Goal: Task Accomplishment & Management: Manage account settings

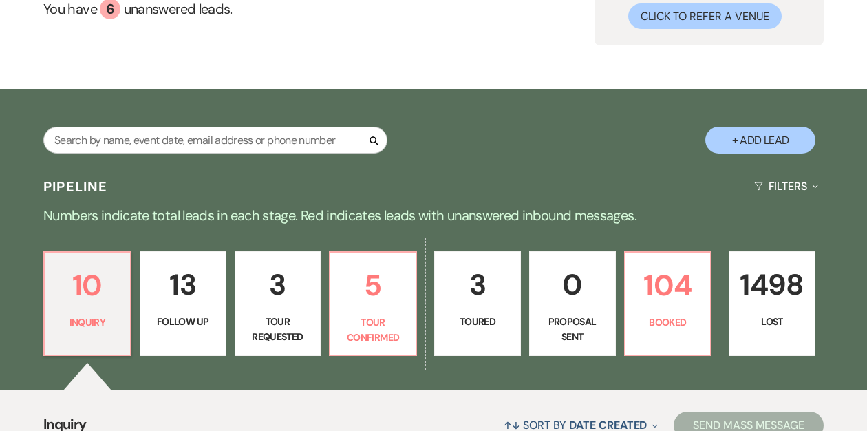
scroll to position [141, 0]
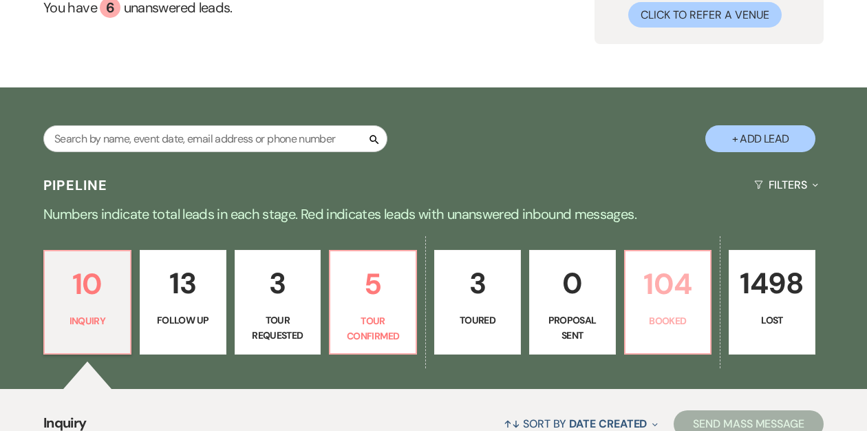
click at [649, 307] on link "104 Booked" at bounding box center [668, 302] width 88 height 105
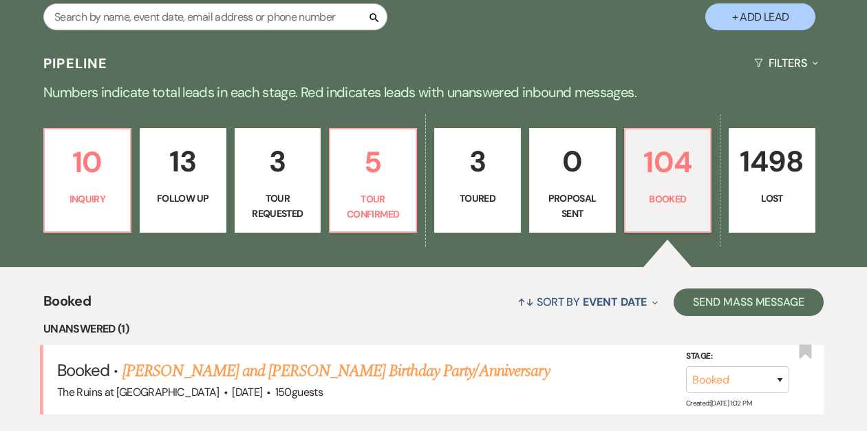
scroll to position [241, 0]
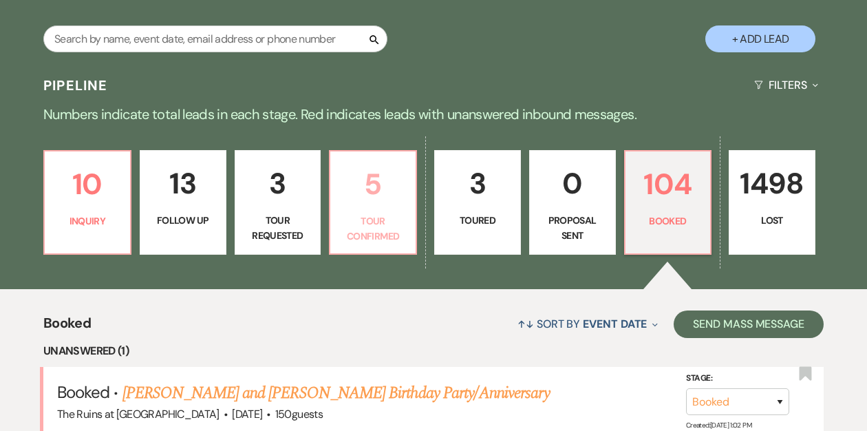
click at [365, 213] on p "Tour Confirmed" at bounding box center [372, 228] width 69 height 31
select select "4"
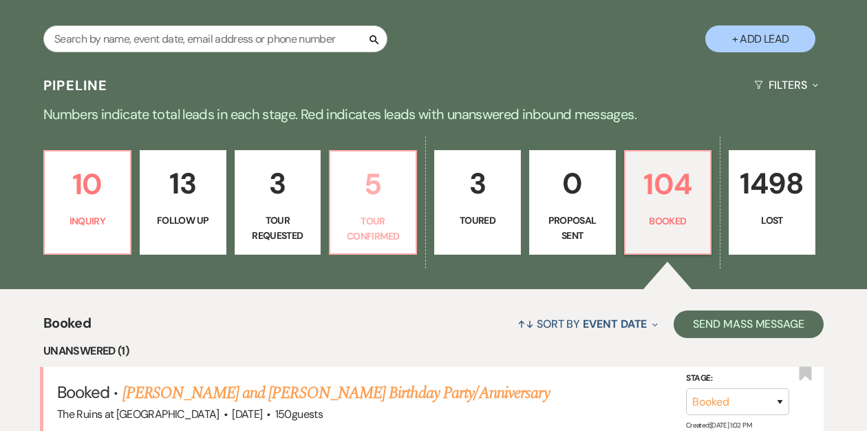
select select "4"
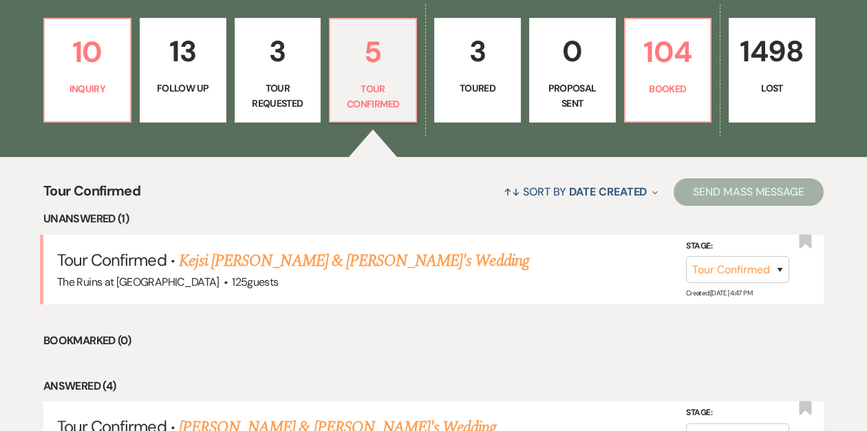
scroll to position [373, 0]
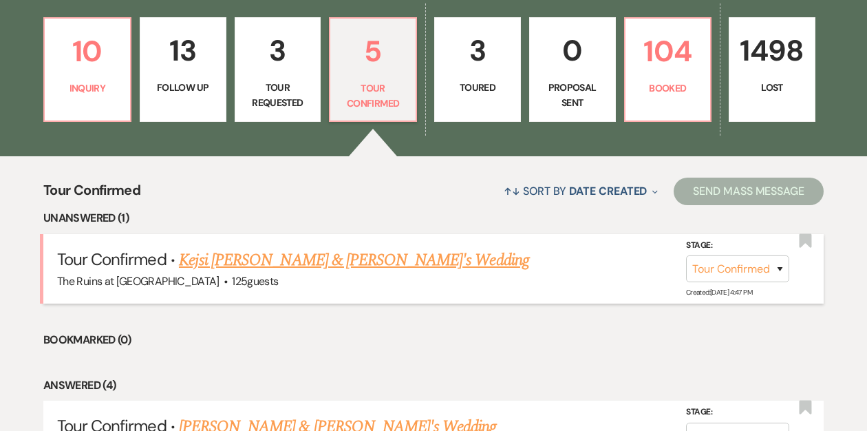
click at [259, 265] on link "Kejsi [PERSON_NAME] & [PERSON_NAME]'s Wedding" at bounding box center [354, 260] width 350 height 25
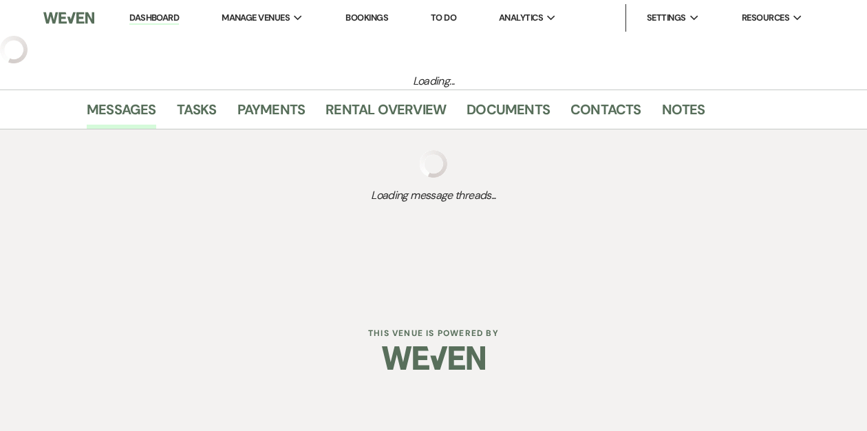
select select "4"
select select "6"
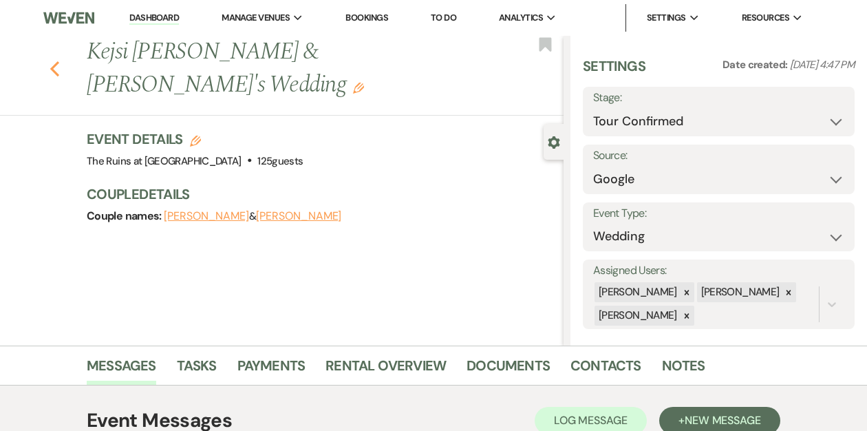
click at [57, 61] on icon "Previous" at bounding box center [55, 69] width 10 height 17
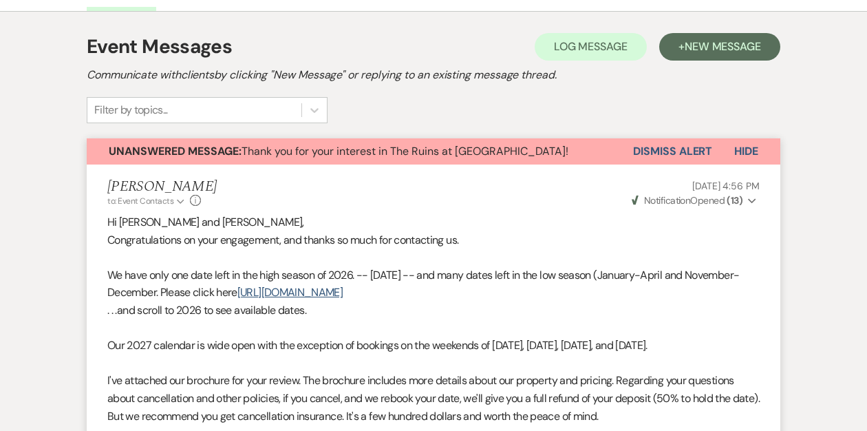
select select "4"
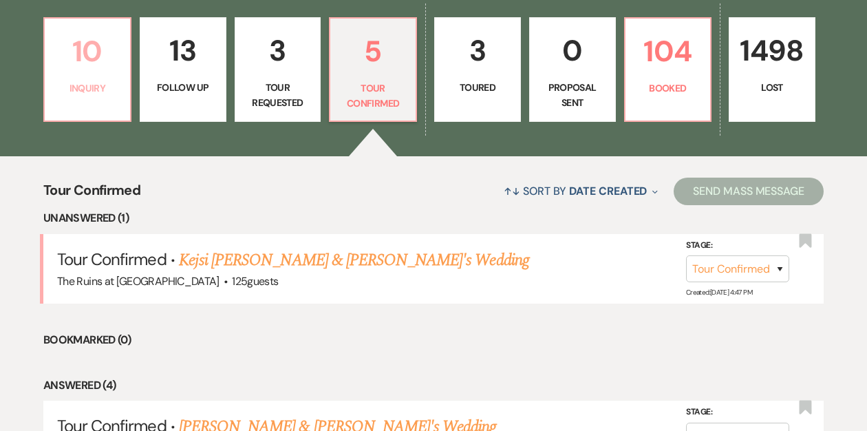
click at [92, 71] on p "10" at bounding box center [87, 51] width 69 height 46
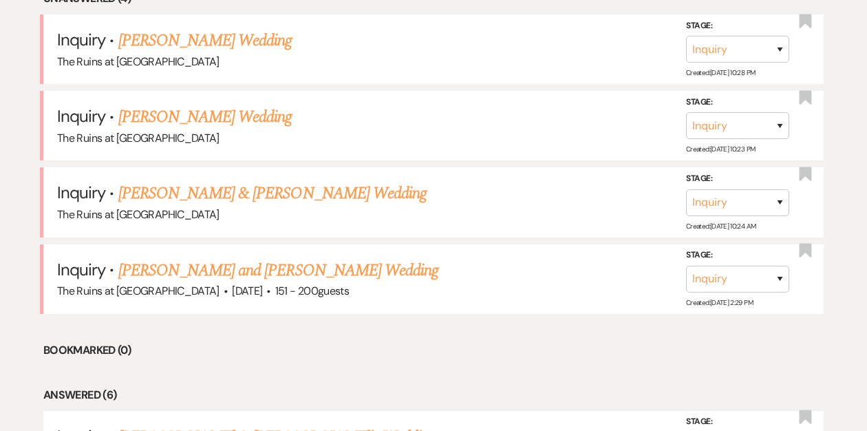
scroll to position [622, 0]
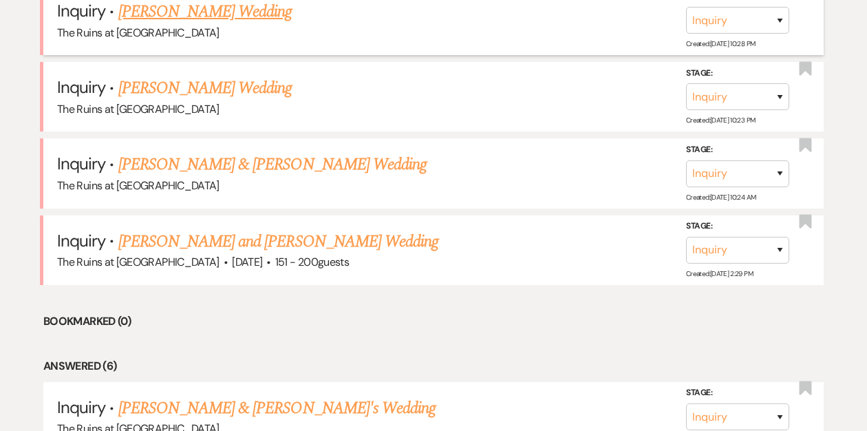
click at [205, 15] on link "[PERSON_NAME] Wedding" at bounding box center [205, 11] width 174 height 25
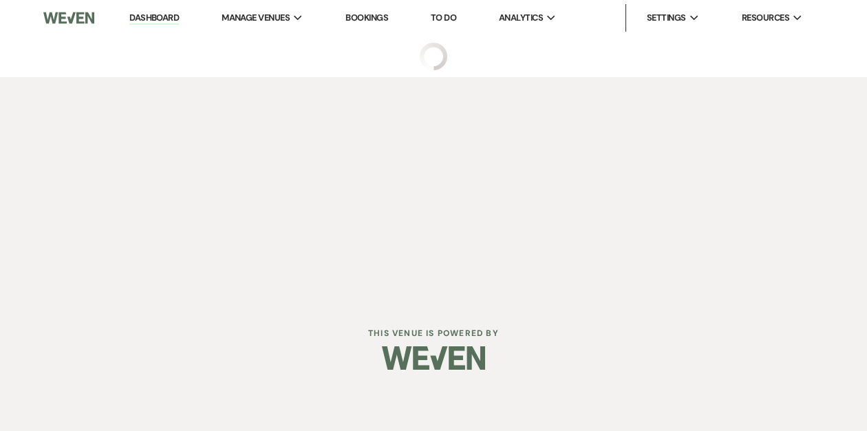
select select "5"
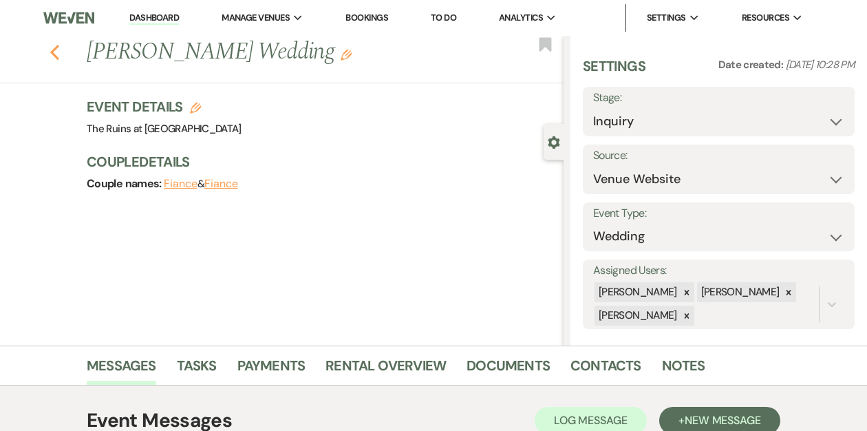
click at [56, 50] on icon "Previous" at bounding box center [55, 52] width 10 height 17
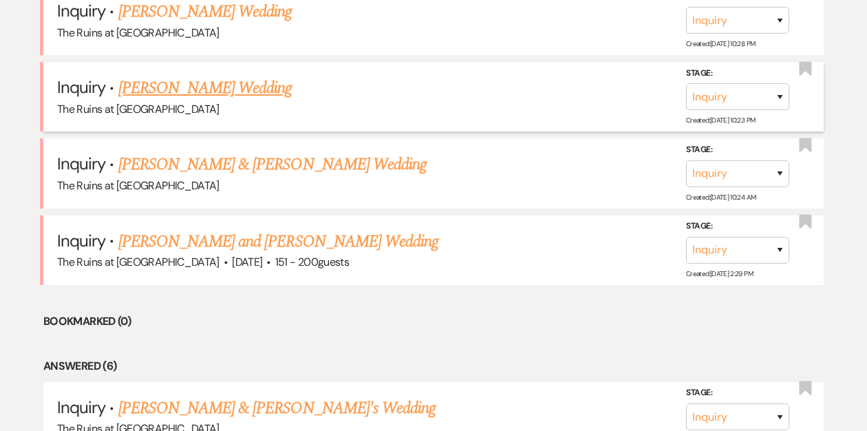
click at [157, 83] on link "[PERSON_NAME] Wedding" at bounding box center [205, 88] width 174 height 25
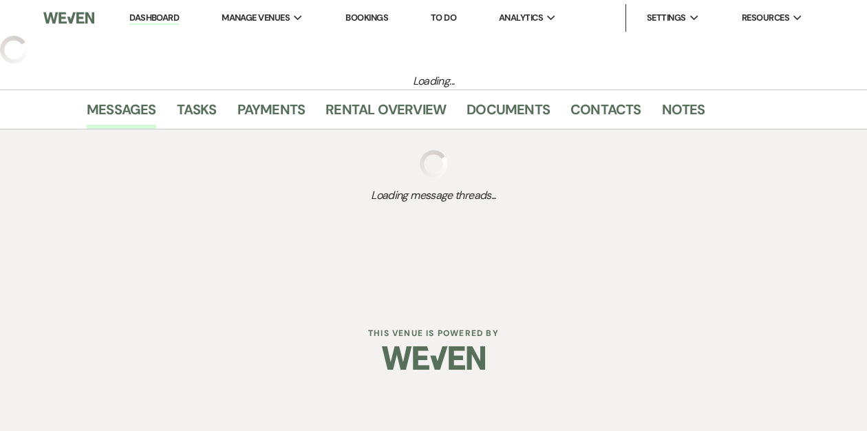
select select "5"
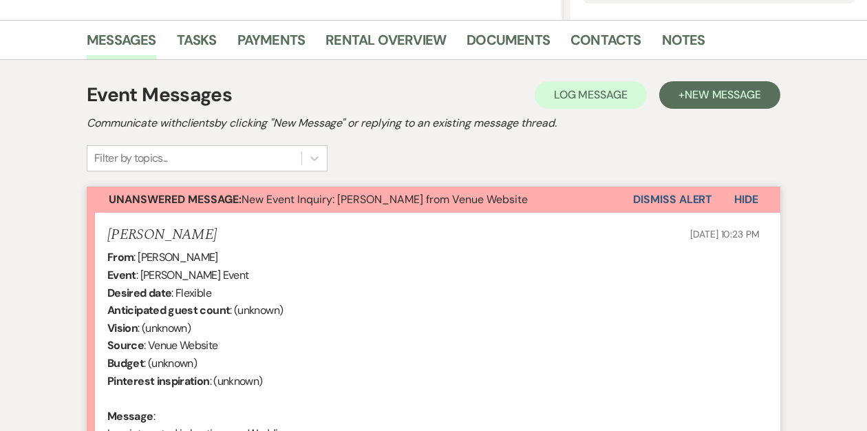
scroll to position [19, 0]
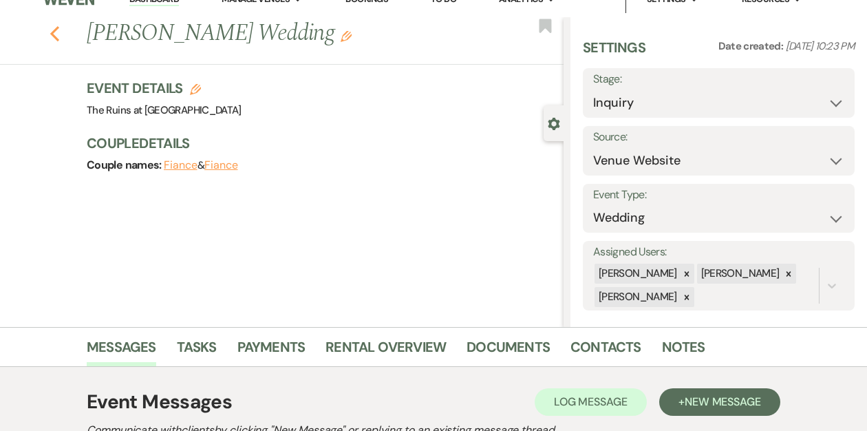
click at [54, 33] on icon "Previous" at bounding box center [55, 33] width 10 height 17
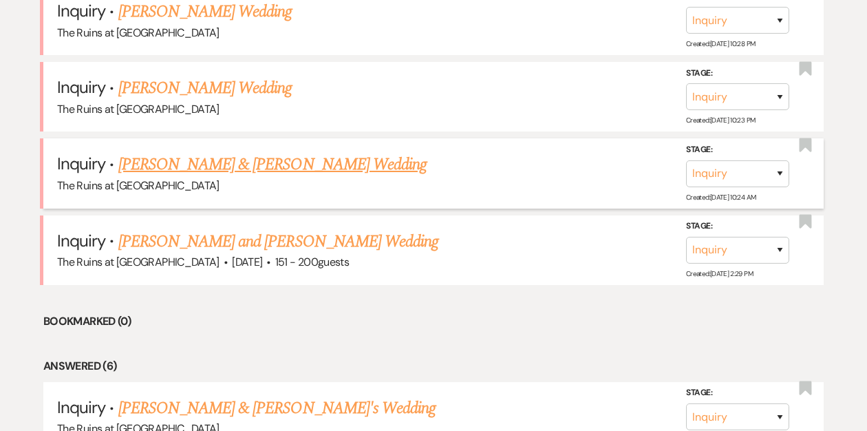
click at [167, 163] on link "[PERSON_NAME] & [PERSON_NAME] Wedding" at bounding box center [272, 164] width 308 height 25
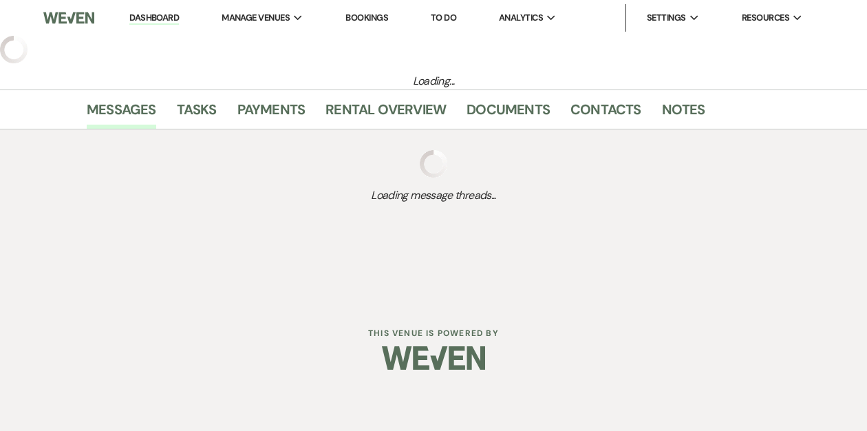
select select "17"
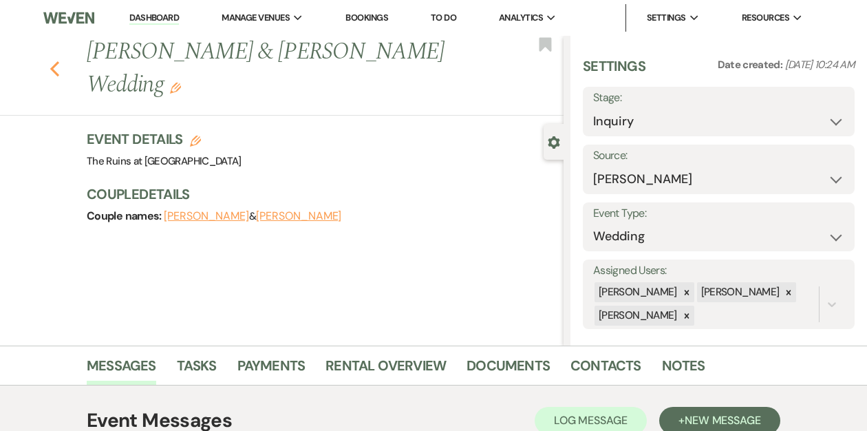
click at [52, 61] on use "button" at bounding box center [54, 68] width 9 height 15
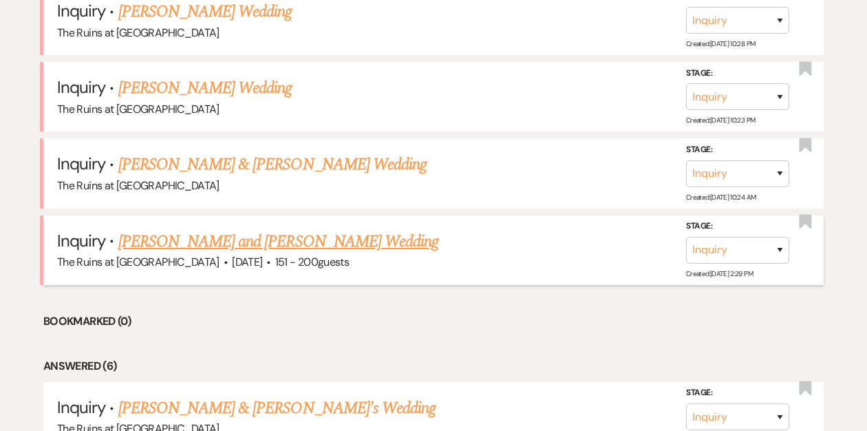
click at [186, 241] on link "[PERSON_NAME] and [PERSON_NAME] Wedding" at bounding box center [278, 241] width 320 height 25
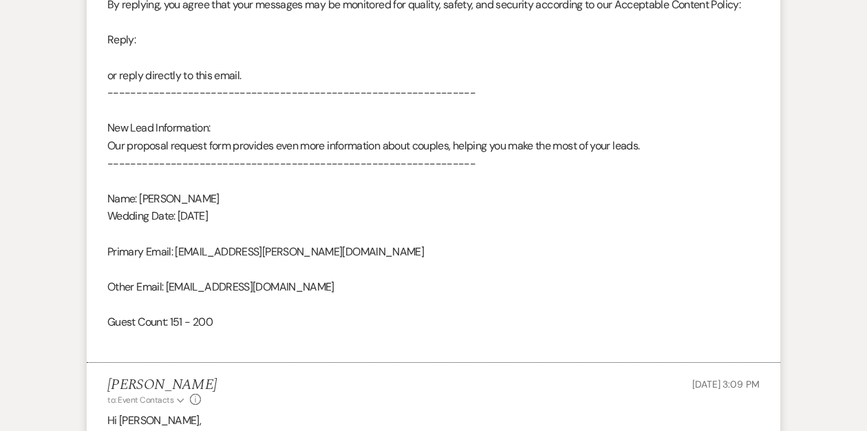
select select "2"
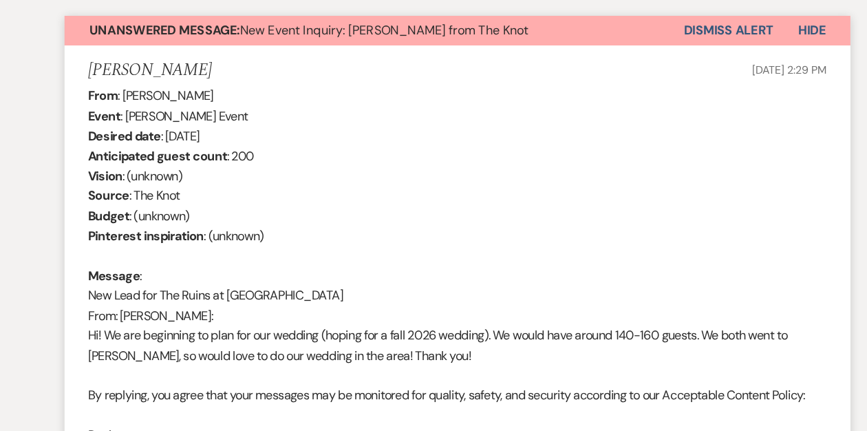
scroll to position [48, 0]
